Goal: Navigation & Orientation: Find specific page/section

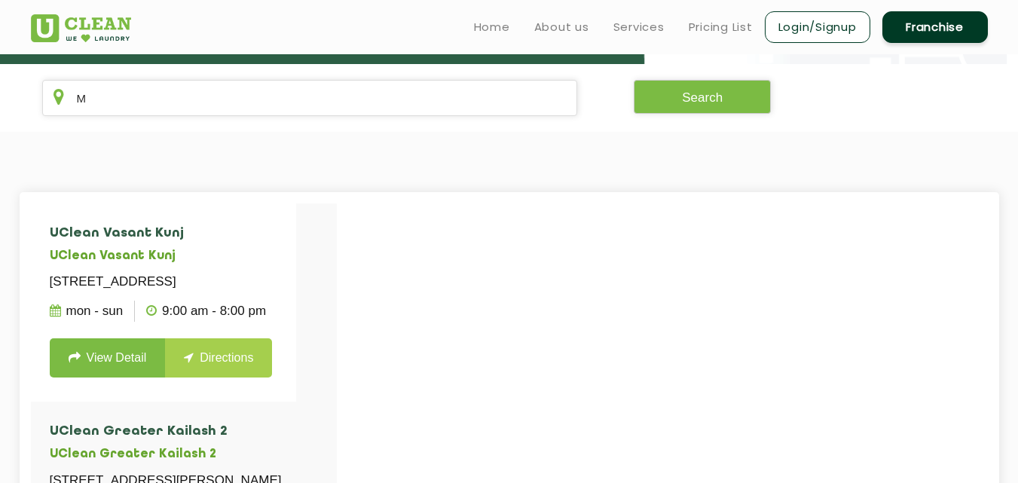
scroll to position [130, 0]
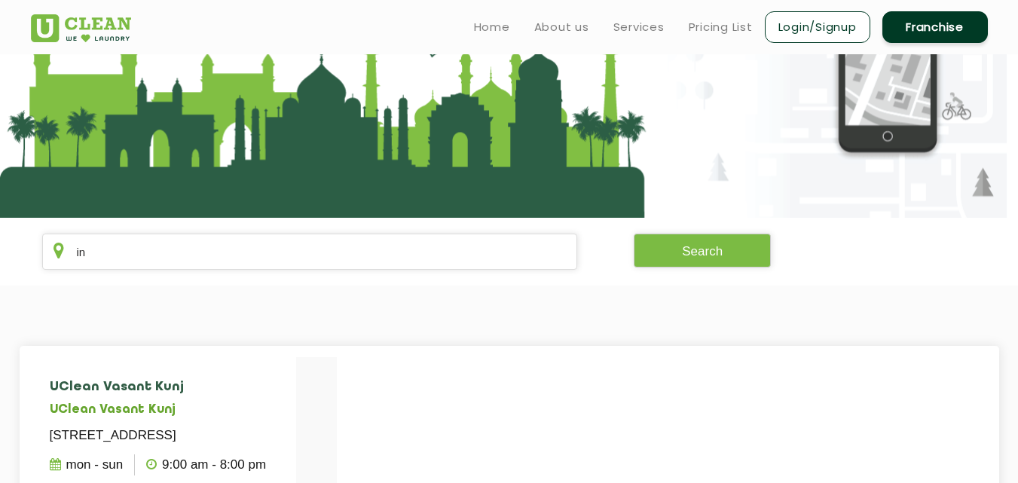
type input "i"
type input "b"
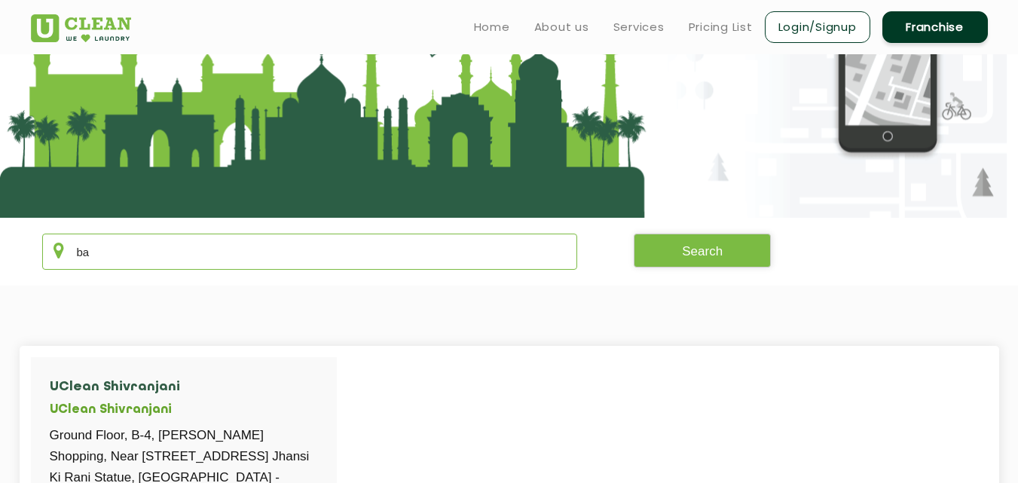
type input "b"
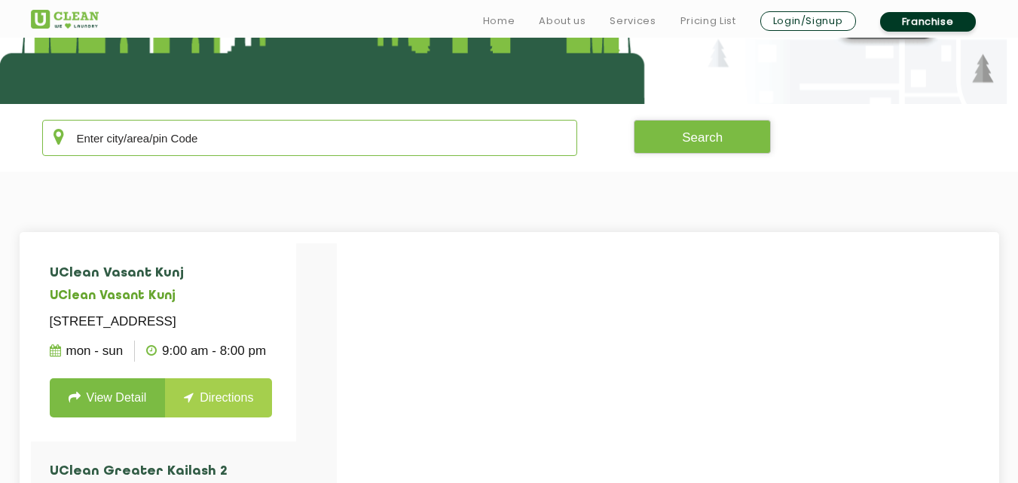
scroll to position [251, 0]
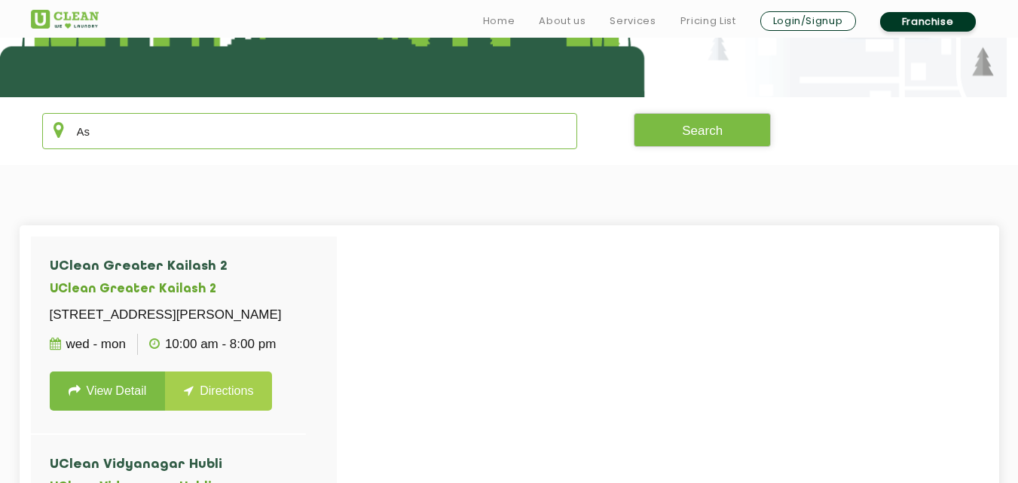
type input "A"
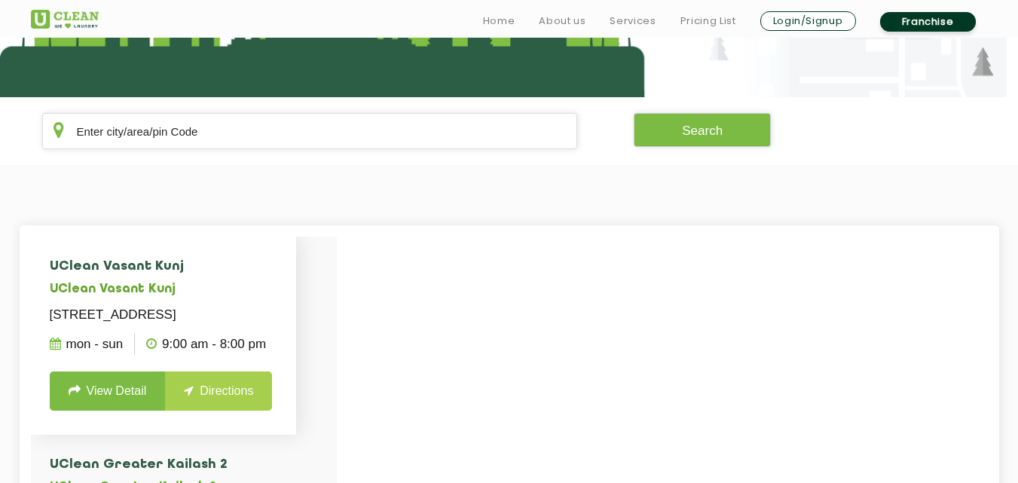
click at [197, 323] on p "[STREET_ADDRESS]" at bounding box center [164, 314] width 228 height 21
click at [198, 323] on p "[STREET_ADDRESS]" at bounding box center [164, 314] width 228 height 21
